Goal: Task Accomplishment & Management: Use online tool/utility

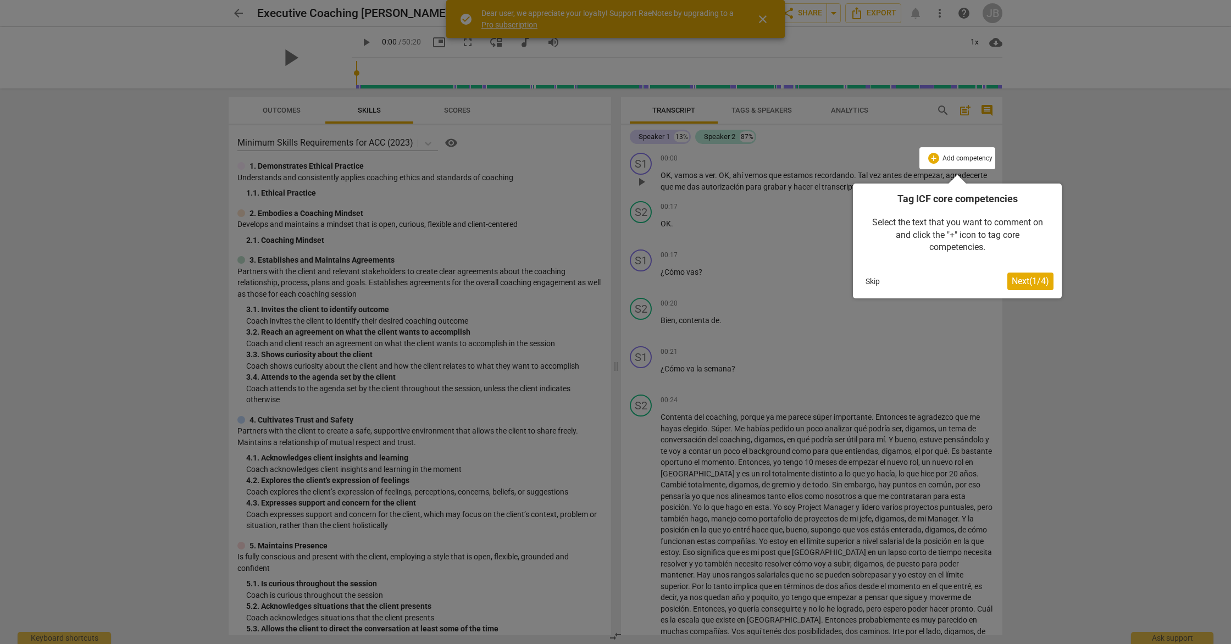
click at [1037, 162] on div at bounding box center [615, 322] width 1231 height 644
click at [874, 279] on button "Skip" at bounding box center [872, 281] width 23 height 16
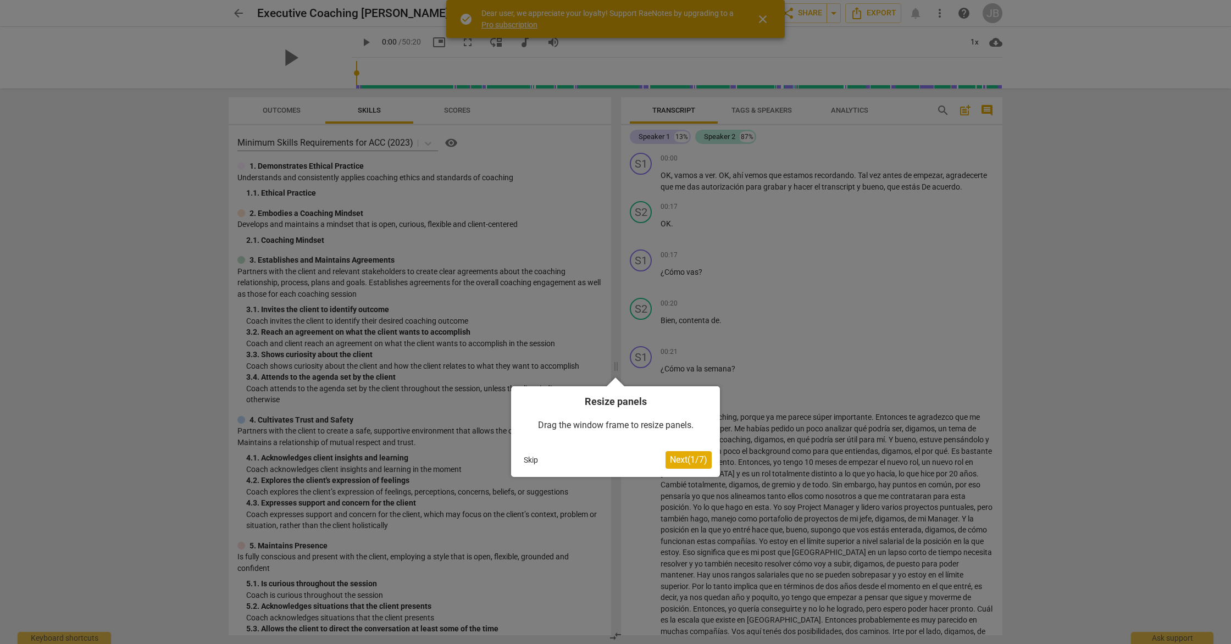
click at [523, 459] on button "Skip" at bounding box center [531, 460] width 23 height 16
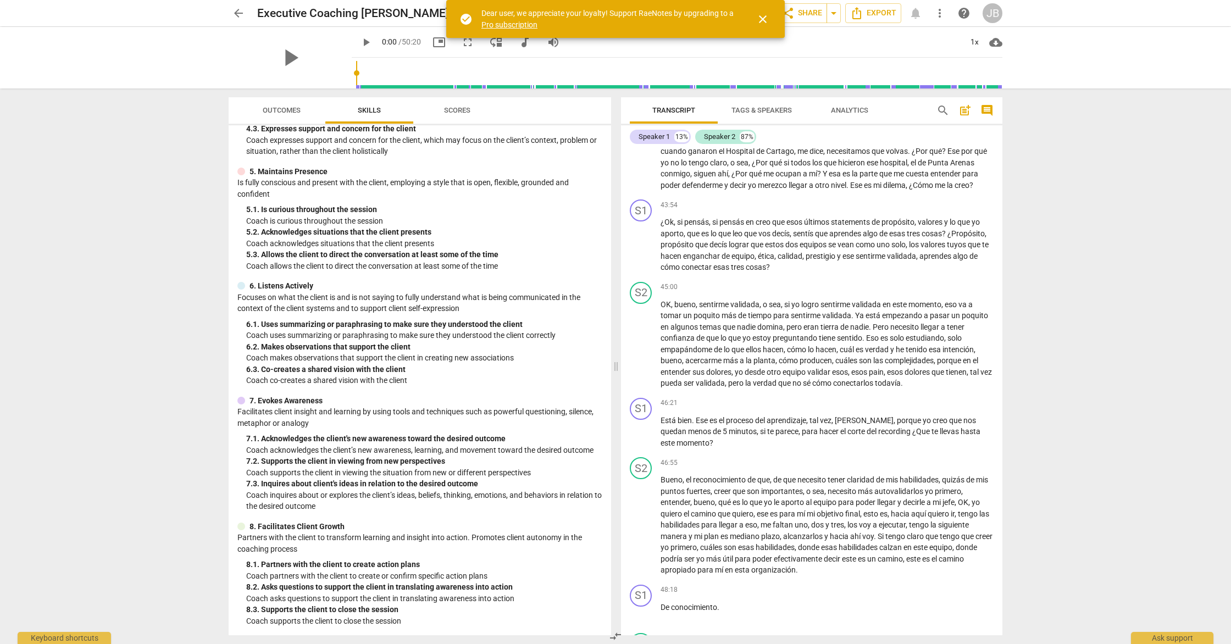
scroll to position [5230, 0]
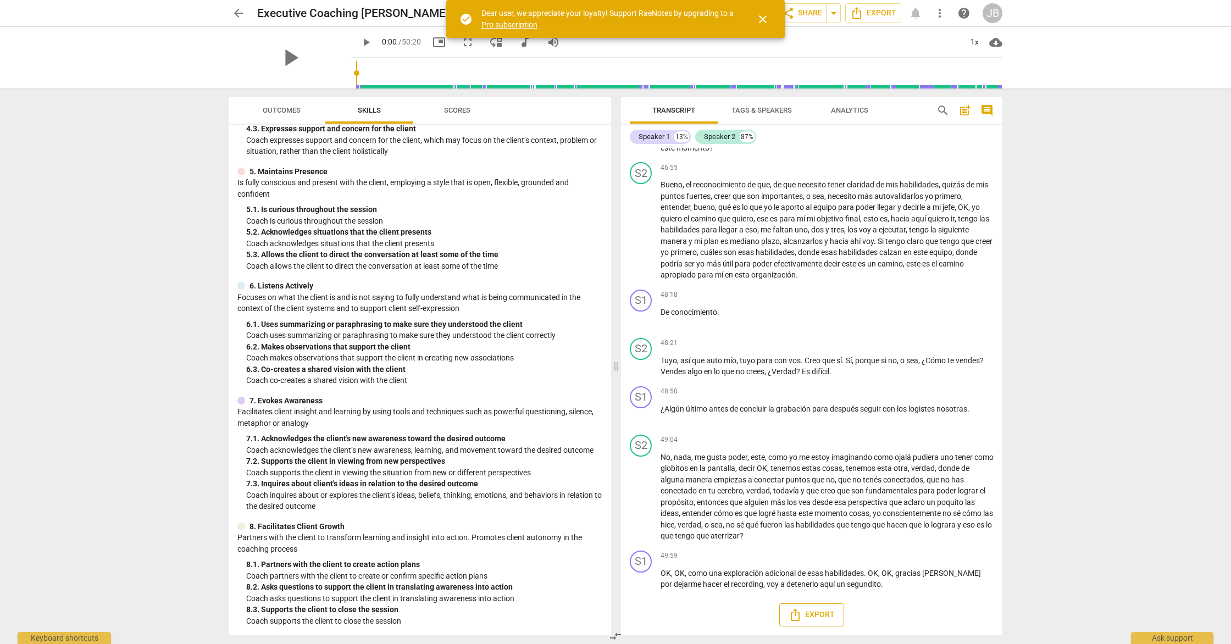
click at [796, 615] on icon "Export" at bounding box center [795, 615] width 13 height 13
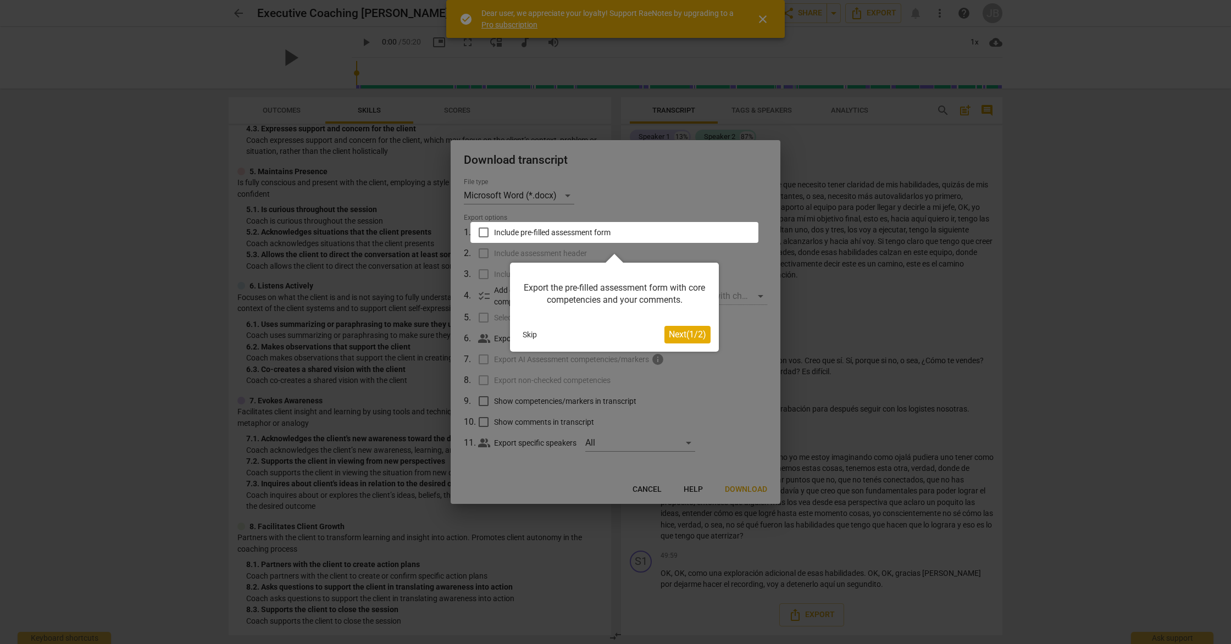
click at [484, 234] on div at bounding box center [615, 232] width 288 height 21
click at [693, 334] on span "Next ( 1 / 2 )" at bounding box center [687, 334] width 37 height 10
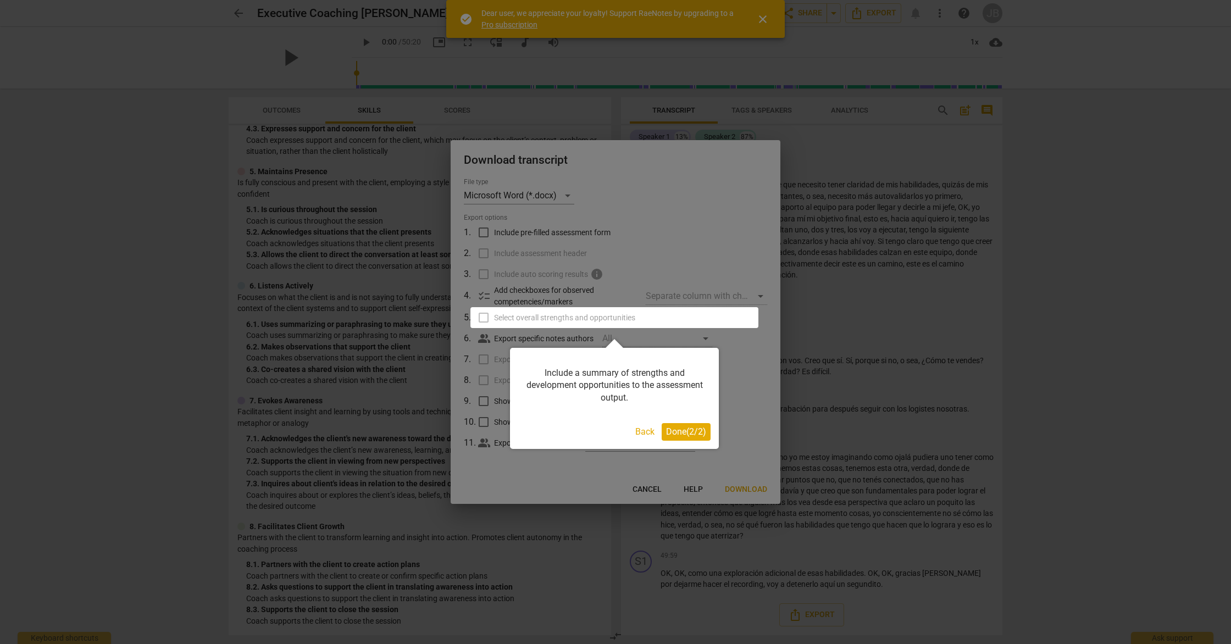
click at [678, 433] on span "Done ( 2 / 2 )" at bounding box center [686, 432] width 40 height 10
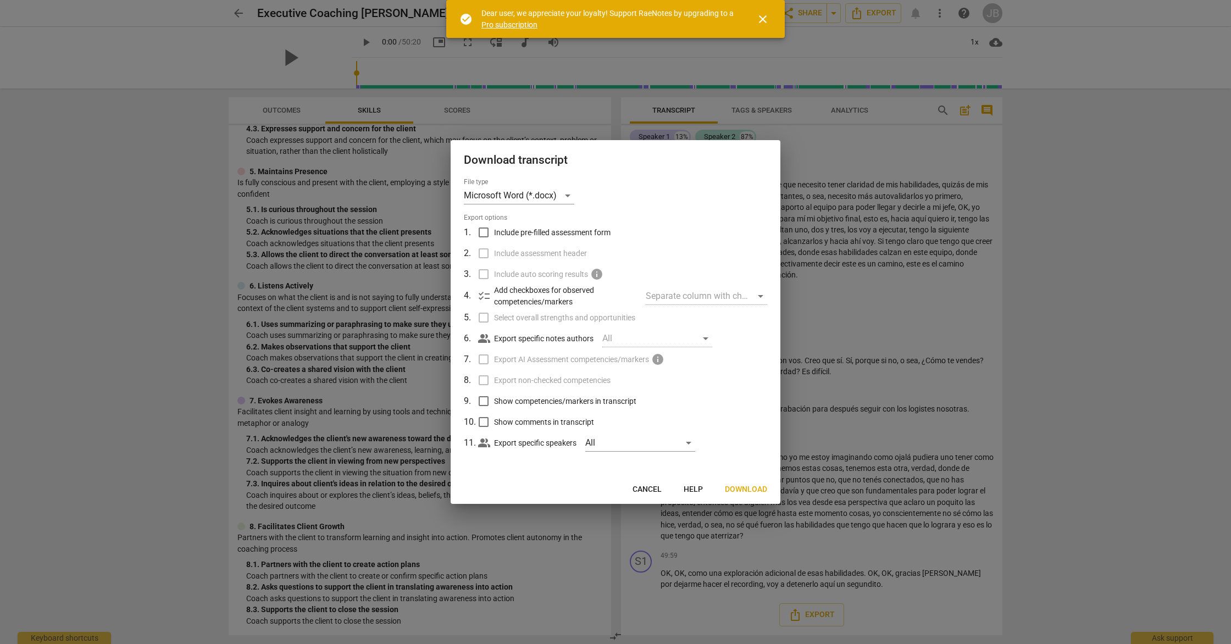
click at [482, 232] on input "Include pre-filled assessment form" at bounding box center [483, 232] width 21 height 21
checkbox input "true"
click at [482, 319] on input "Select overall strengths and opportunities" at bounding box center [483, 317] width 21 height 21
checkbox input "true"
click at [761, 489] on span "Next" at bounding box center [758, 489] width 20 height 11
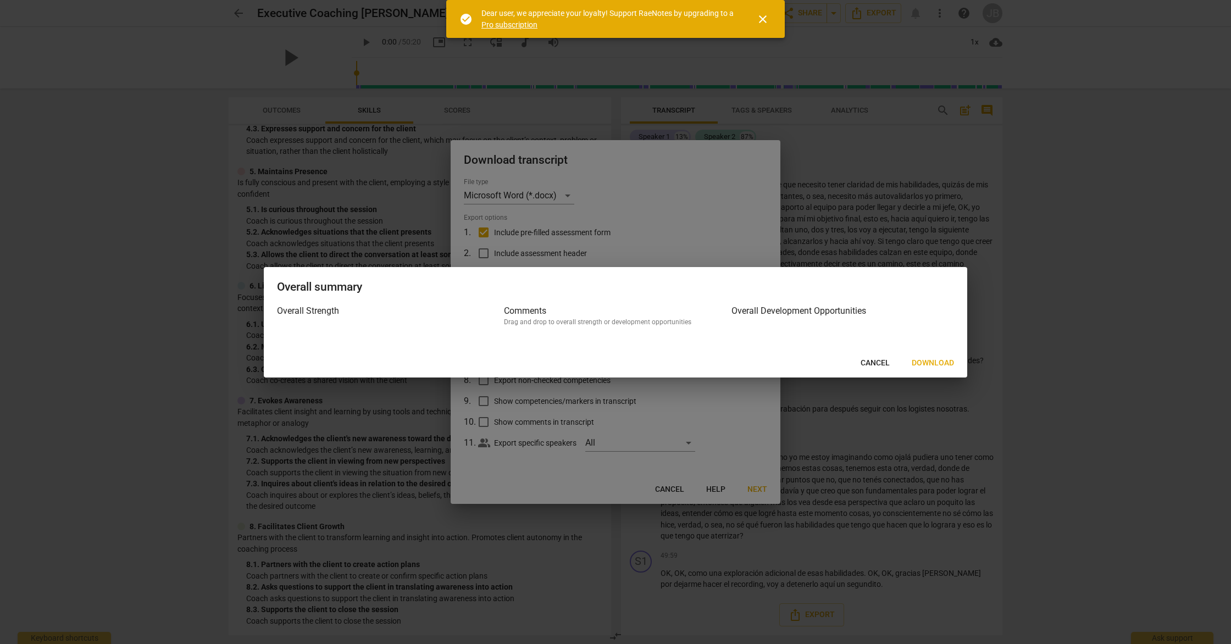
click at [936, 360] on span "Download" at bounding box center [933, 363] width 42 height 11
